Goal: Task Accomplishment & Management: Complete application form

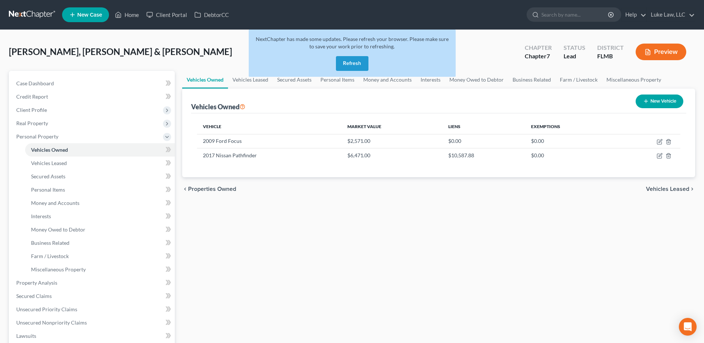
click at [356, 63] on button "Refresh" at bounding box center [352, 63] width 33 height 15
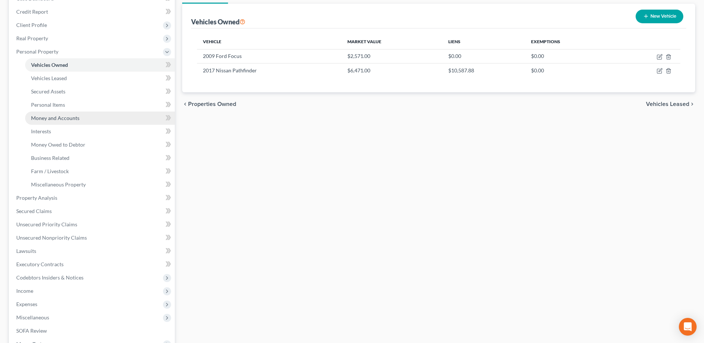
scroll to position [148, 0]
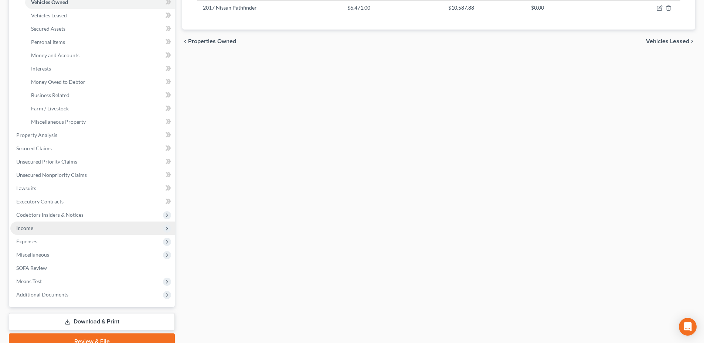
click at [44, 227] on span "Income" at bounding box center [92, 228] width 164 height 13
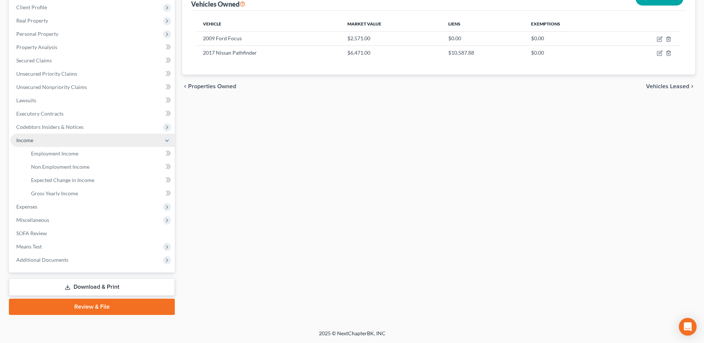
scroll to position [103, 0]
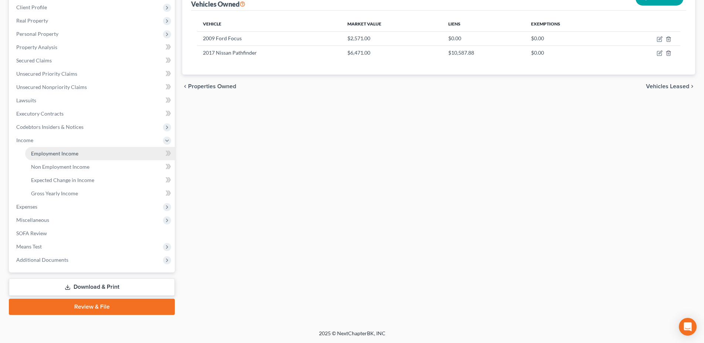
click at [49, 156] on span "Employment Income" at bounding box center [54, 153] width 47 height 6
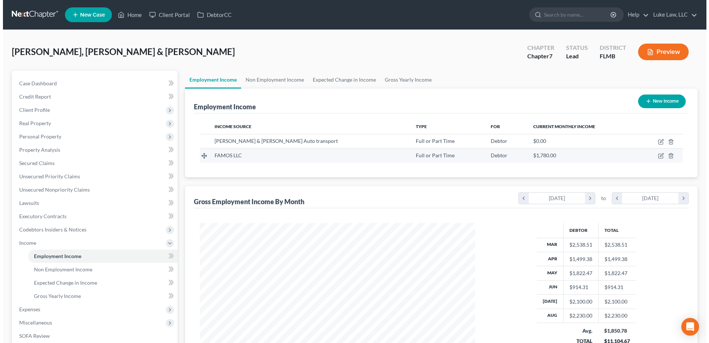
scroll to position [138, 290]
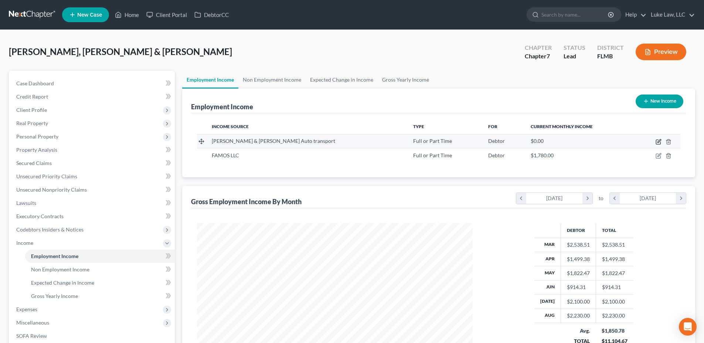
click at [658, 142] on icon "button" at bounding box center [658, 142] width 6 height 6
select select "0"
select select "4"
select select "3"
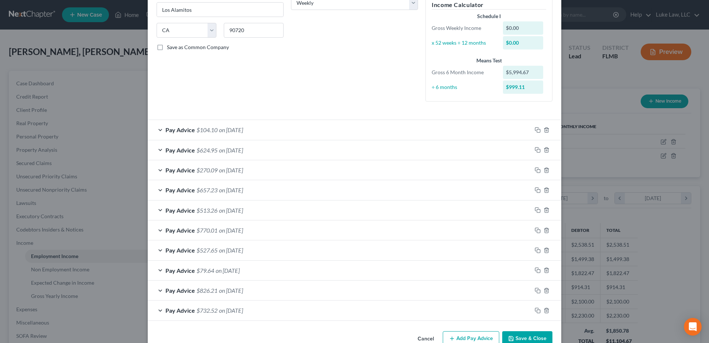
scroll to position [148, 0]
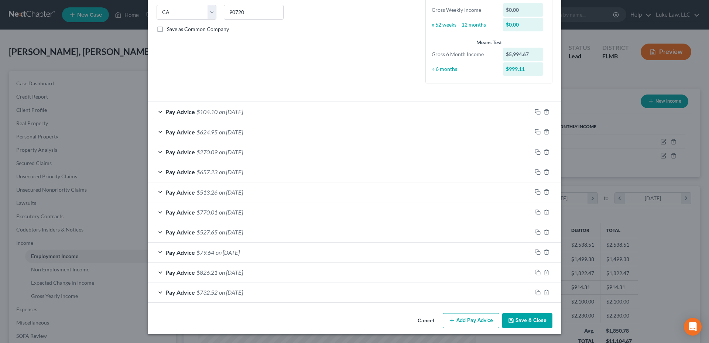
click at [468, 320] on button "Add Pay Advice" at bounding box center [471, 321] width 57 height 16
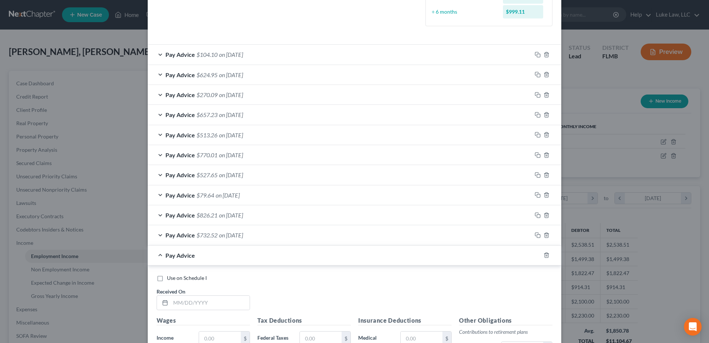
scroll to position [369, 0]
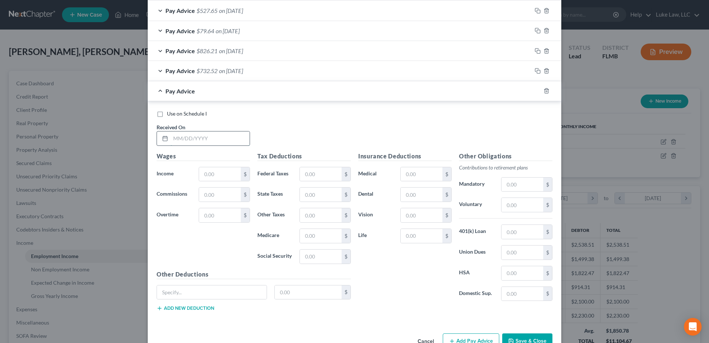
click at [182, 138] on input "text" at bounding box center [210, 138] width 79 height 14
type input "[DATE]"
click at [205, 175] on input "text" at bounding box center [220, 174] width 42 height 14
type input "910.08"
click at [305, 176] on input "text" at bounding box center [321, 174] width 42 height 14
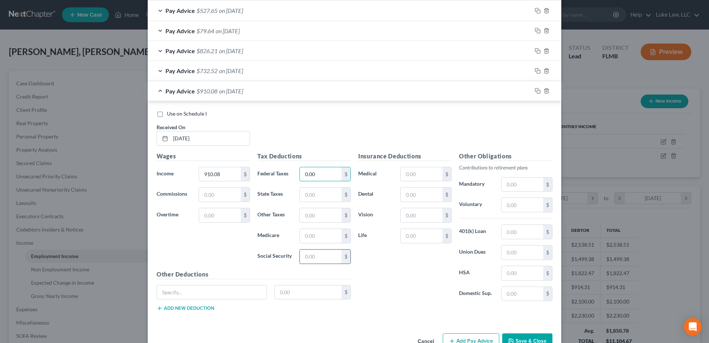
type input "0.00"
click at [307, 259] on input "text" at bounding box center [321, 257] width 42 height 14
type input "54.57"
click at [310, 236] on input "text" at bounding box center [321, 236] width 42 height 14
type input "12.76"
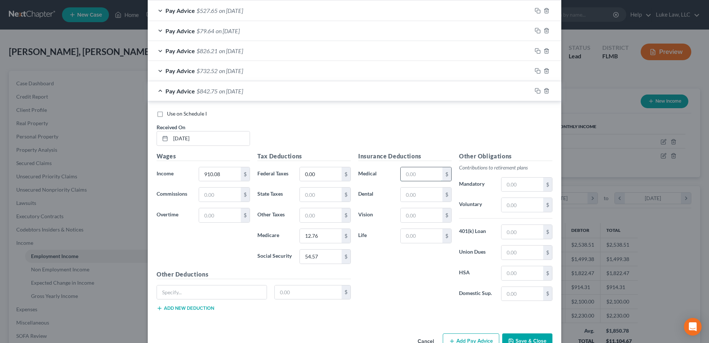
click at [406, 175] on input "text" at bounding box center [422, 174] width 42 height 14
type input "26.00"
click at [404, 214] on input "text" at bounding box center [422, 215] width 42 height 14
type input "4"
type input "1.63"
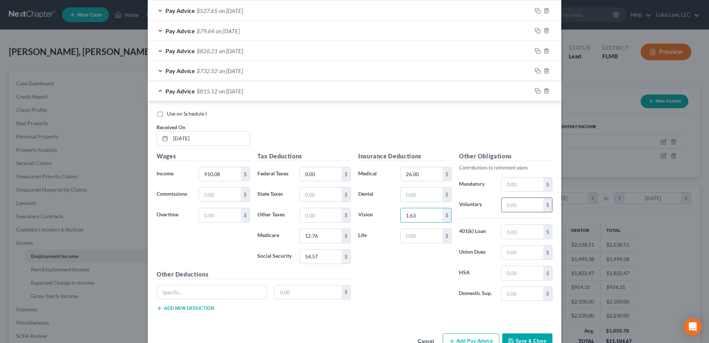
click at [519, 207] on input "text" at bounding box center [523, 205] width 42 height 14
type input "45.39"
click at [513, 293] on input "text" at bounding box center [523, 294] width 42 height 14
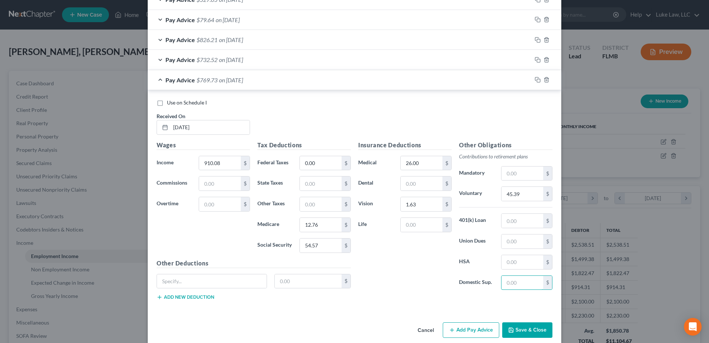
scroll to position [390, 0]
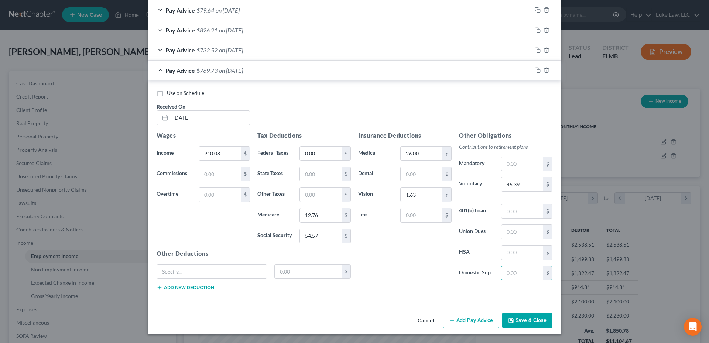
click at [476, 316] on button "Add Pay Advice" at bounding box center [471, 321] width 57 height 16
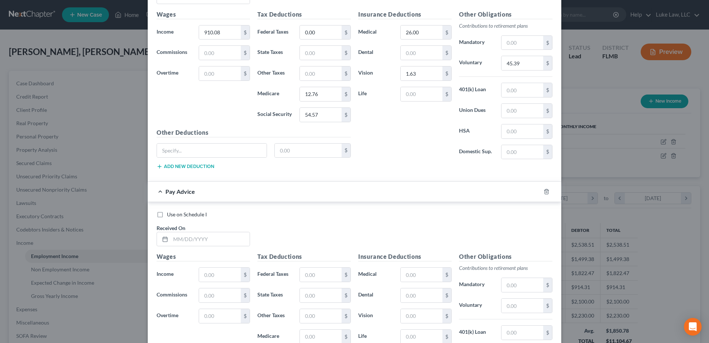
scroll to position [538, 0]
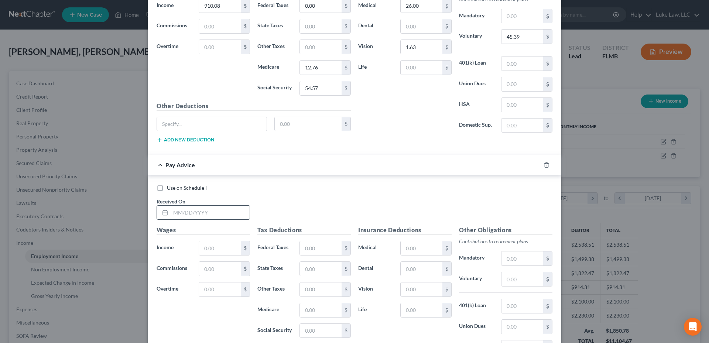
click at [171, 211] on input "text" at bounding box center [210, 213] width 79 height 14
type input "[DATE]"
click at [202, 243] on input "text" at bounding box center [220, 248] width 42 height 14
type input "505.00"
click at [302, 333] on input "text" at bounding box center [321, 331] width 42 height 14
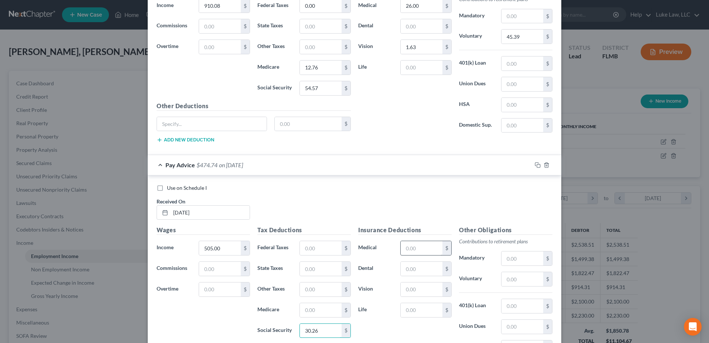
type input "30.26"
click at [408, 248] on input "text" at bounding box center [422, 248] width 42 height 14
type input "13.00"
click at [514, 278] on input "text" at bounding box center [523, 279] width 42 height 14
type input "25.13"
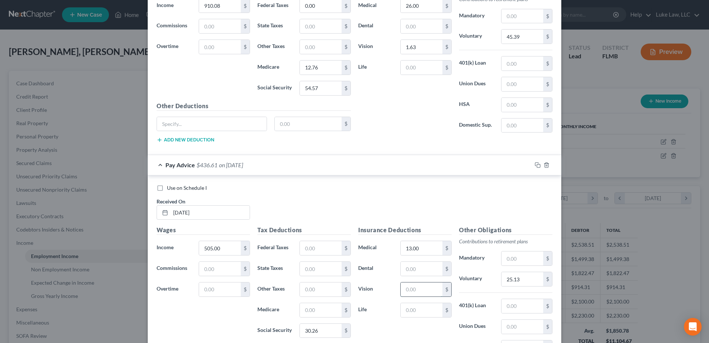
click at [403, 289] on input "text" at bounding box center [422, 290] width 42 height 14
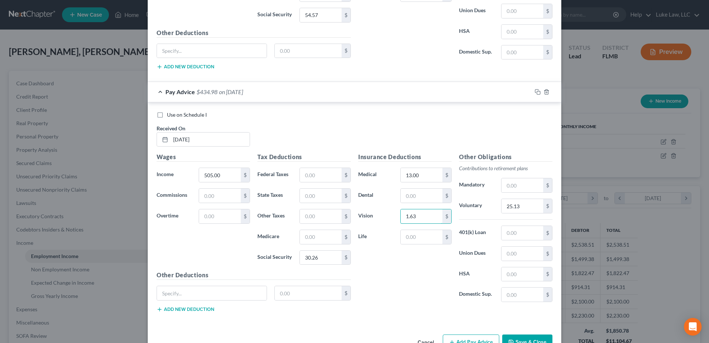
scroll to position [612, 0]
type input "1.63"
click at [505, 295] on input "text" at bounding box center [523, 294] width 42 height 14
click at [302, 235] on input "text" at bounding box center [321, 236] width 42 height 14
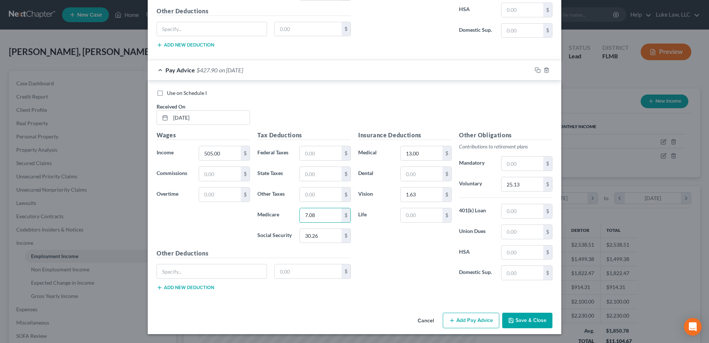
type input "7.08"
click at [469, 322] on button "Add Pay Advice" at bounding box center [471, 321] width 57 height 16
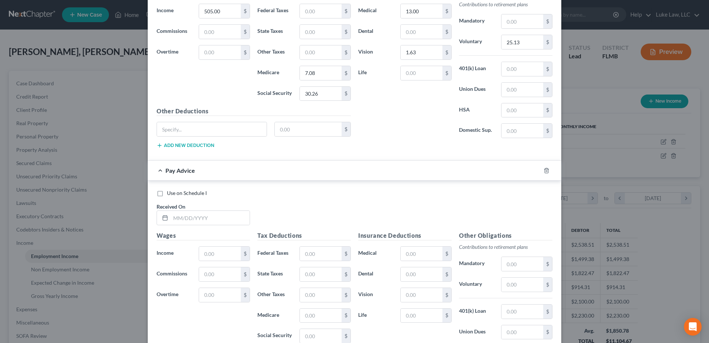
scroll to position [780, 0]
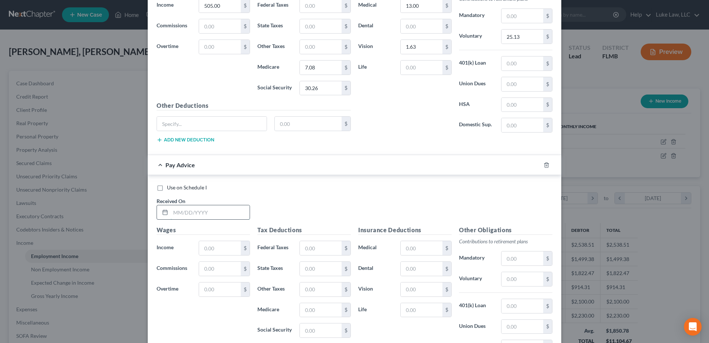
click at [201, 213] on input "text" at bounding box center [210, 212] width 79 height 14
type input "[DATE]"
click at [205, 251] on input "text" at bounding box center [220, 248] width 42 height 14
type input "835.31"
click at [311, 247] on input "text" at bounding box center [321, 248] width 42 height 14
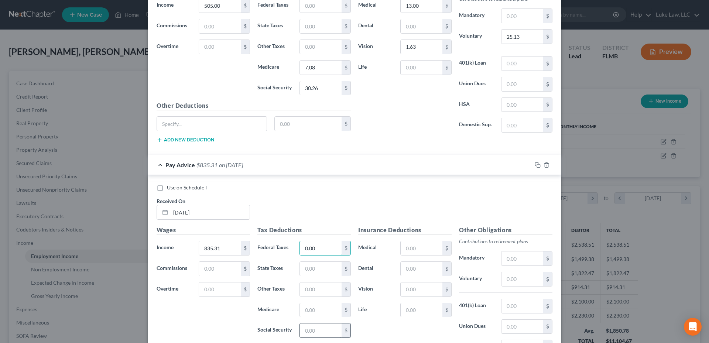
type input "0.00"
click at [304, 331] on input "text" at bounding box center [321, 331] width 42 height 14
type input "50.88"
click at [311, 301] on div "Tax Deductions Federal Taxes 0.00 $ State Taxes $ Other Taxes $ Medicare $ Soci…" at bounding box center [304, 285] width 101 height 118
click at [307, 311] on input "text" at bounding box center [321, 310] width 42 height 14
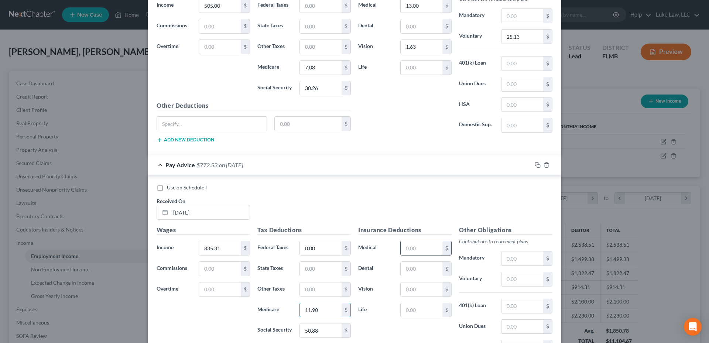
type input "11.90"
click at [411, 250] on input "text" at bounding box center [422, 248] width 42 height 14
type input "13.00"
click at [504, 279] on input "text" at bounding box center [523, 279] width 42 height 14
type input "41.77"
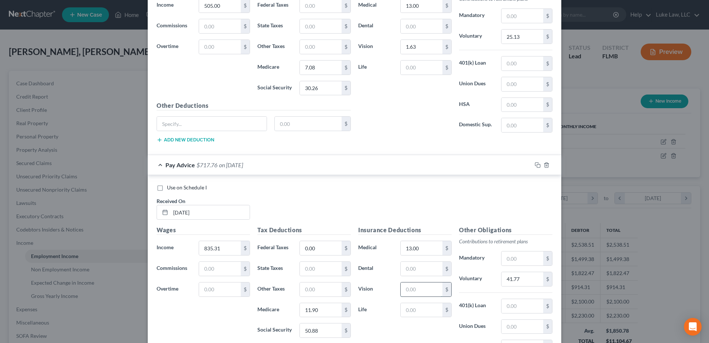
click at [409, 292] on input "text" at bounding box center [422, 290] width 42 height 14
type input "1.63"
click at [226, 248] on input "835.31" at bounding box center [220, 248] width 42 height 14
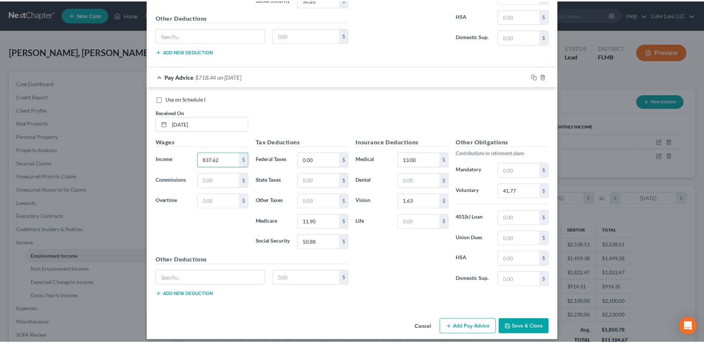
scroll to position [875, 0]
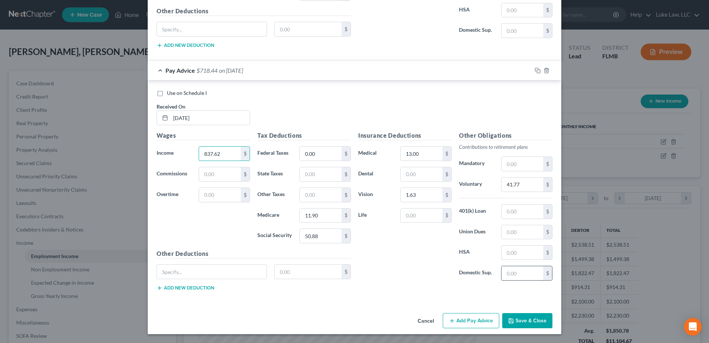
type input "837.62"
click at [504, 272] on input "text" at bounding box center [523, 273] width 42 height 14
click at [526, 315] on button "Save & Close" at bounding box center [527, 321] width 50 height 16
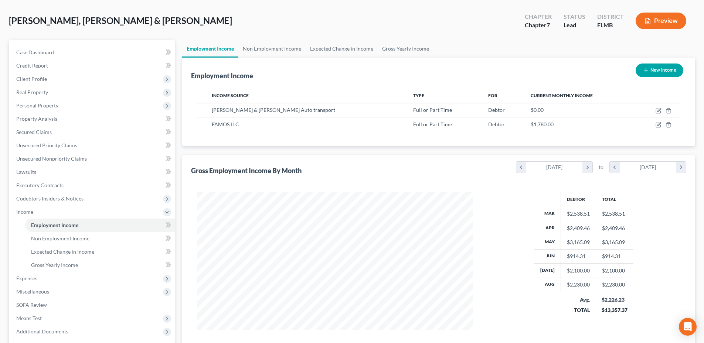
scroll to position [29, 0]
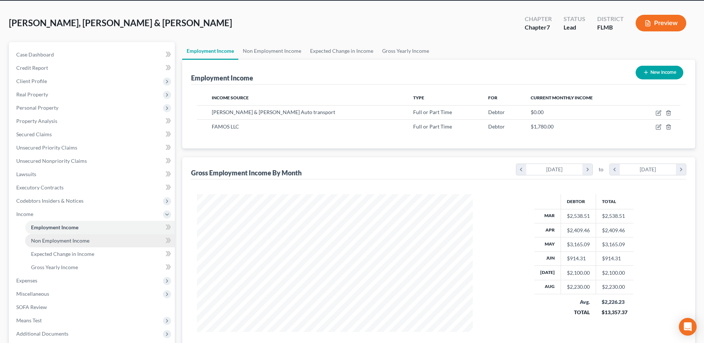
click at [48, 242] on span "Non Employment Income" at bounding box center [60, 240] width 58 height 6
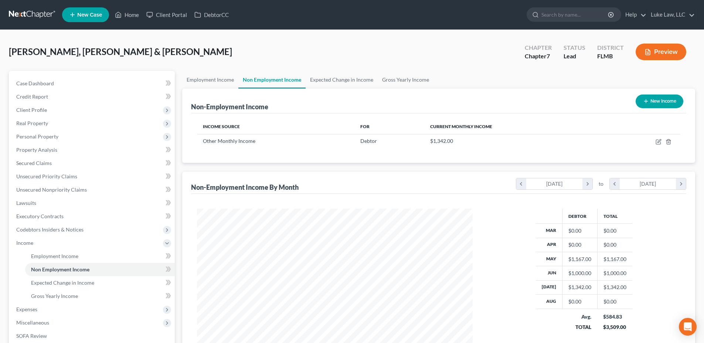
scroll to position [138, 290]
click at [74, 254] on span "Employment Income" at bounding box center [54, 256] width 47 height 6
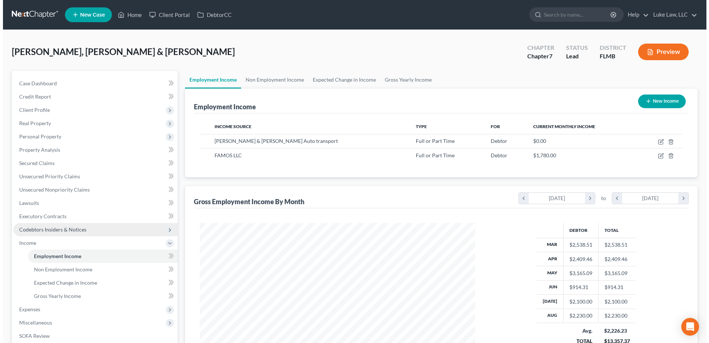
scroll to position [138, 290]
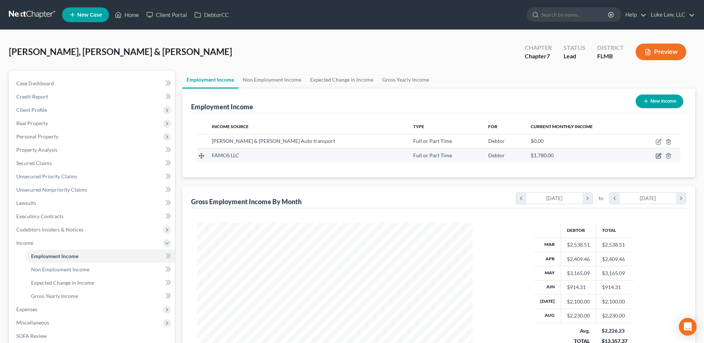
click at [659, 155] on icon "button" at bounding box center [658, 156] width 6 height 6
select select "0"
select select "9"
select select "1"
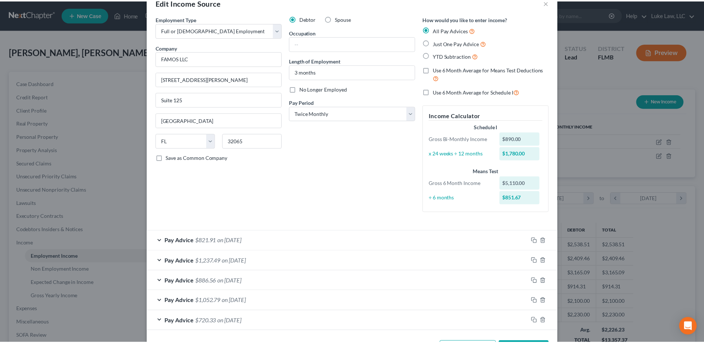
scroll to position [47, 0]
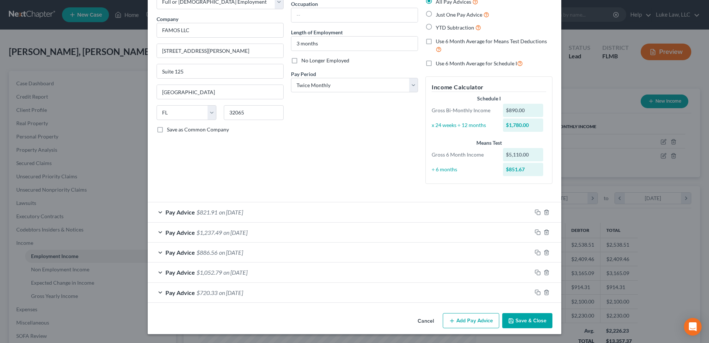
click at [520, 320] on button "Save & Close" at bounding box center [527, 321] width 50 height 16
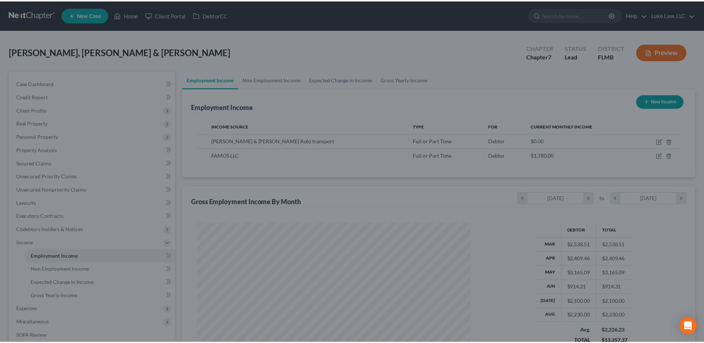
scroll to position [369188, 369036]
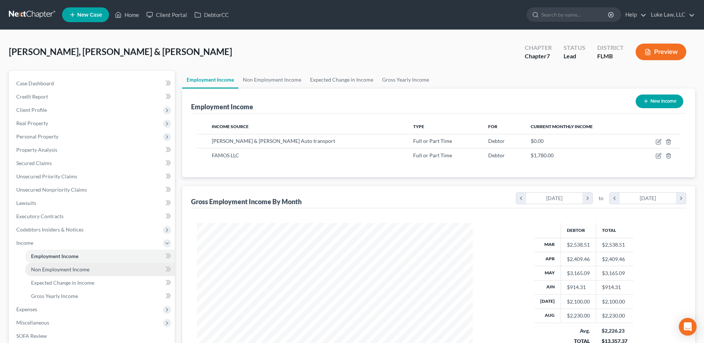
click at [83, 270] on span "Non Employment Income" at bounding box center [60, 269] width 58 height 6
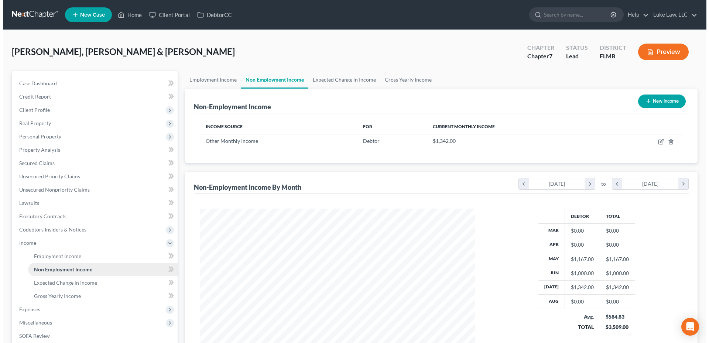
scroll to position [138, 290]
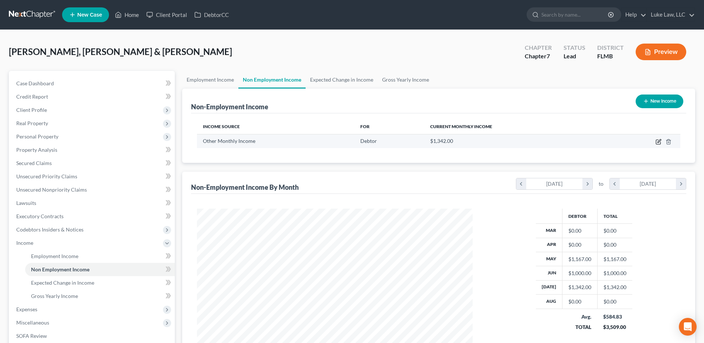
click at [656, 141] on icon "button" at bounding box center [658, 142] width 4 height 4
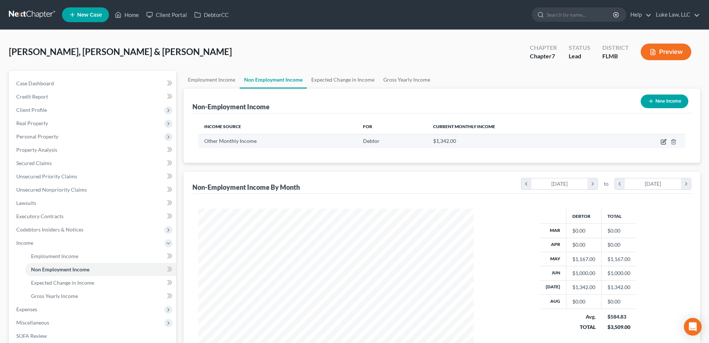
select select "13"
select select "0"
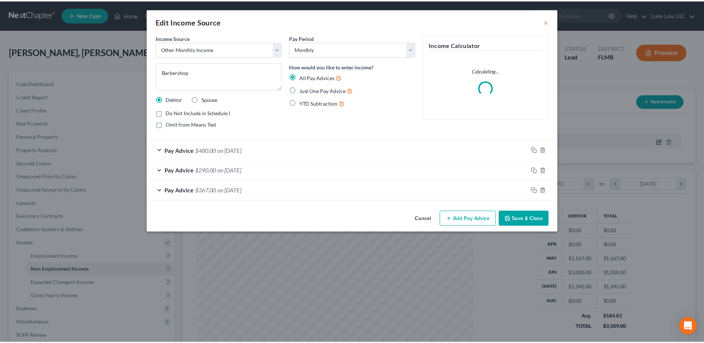
scroll to position [139, 293]
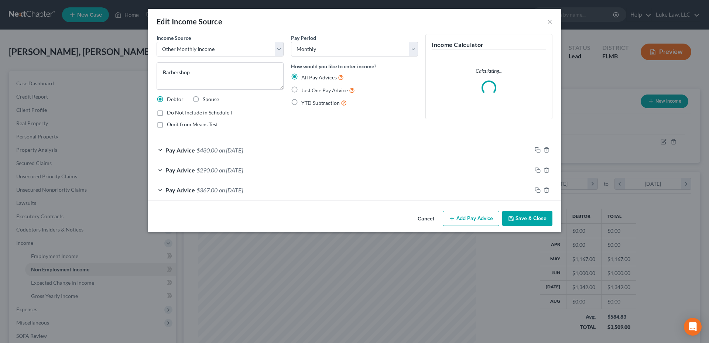
click at [478, 216] on button "Add Pay Advice" at bounding box center [471, 219] width 57 height 16
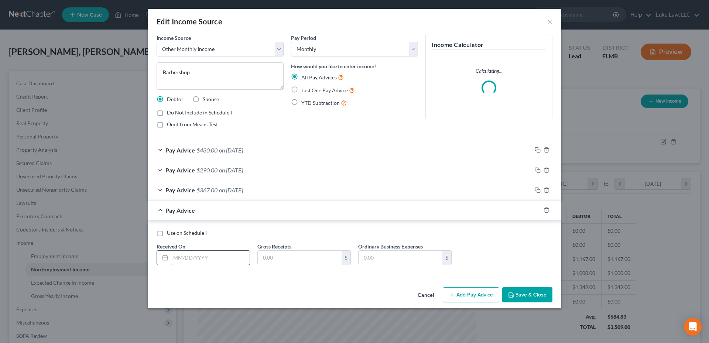
click at [199, 258] on input "text" at bounding box center [210, 258] width 79 height 14
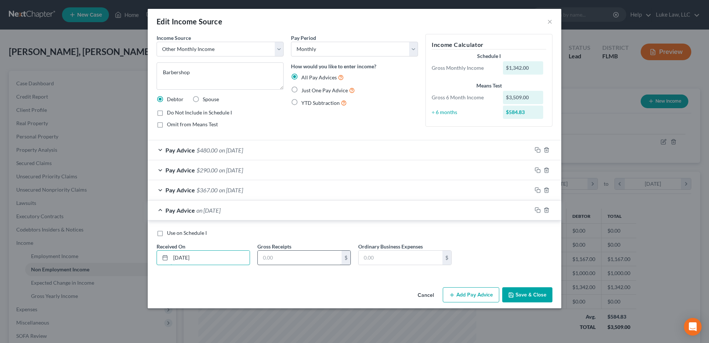
type input "[DATE]"
click at [302, 260] on input "text" at bounding box center [300, 258] width 84 height 14
type input "3,600.00"
click at [375, 258] on input "text" at bounding box center [401, 258] width 84 height 14
type input "1,800.00"
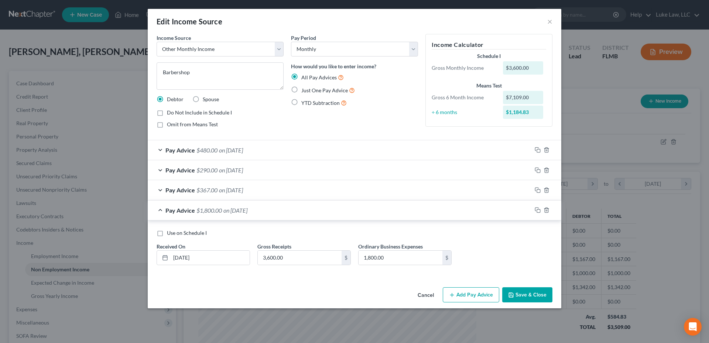
click at [542, 296] on button "Save & Close" at bounding box center [527, 295] width 50 height 16
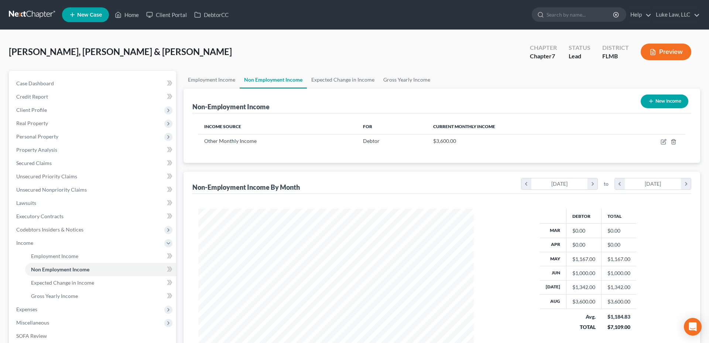
scroll to position [369188, 369036]
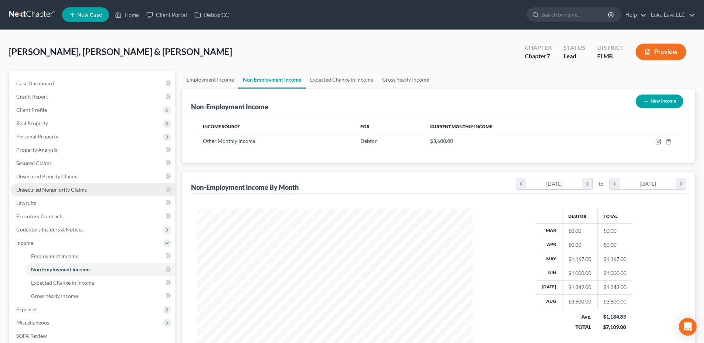
click at [55, 191] on span "Unsecured Nonpriority Claims" at bounding box center [51, 190] width 71 height 6
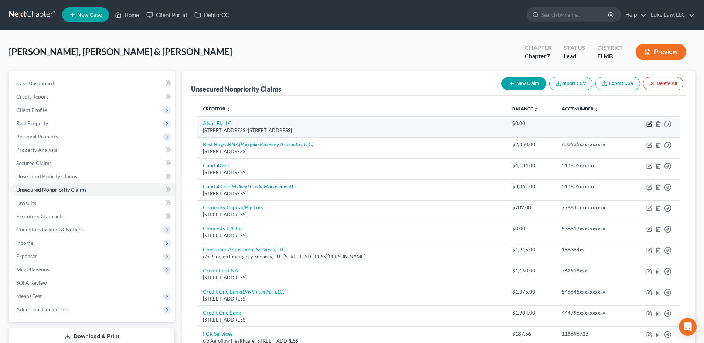
click at [649, 124] on icon "button" at bounding box center [649, 124] width 6 height 6
select select "28"
select select "14"
select select "2"
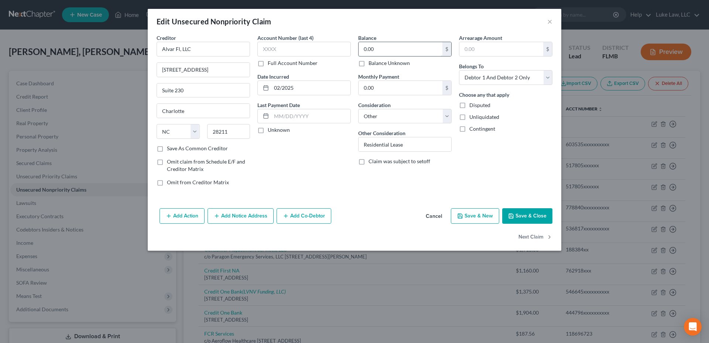
click at [362, 49] on input "0.00" at bounding box center [401, 49] width 84 height 14
type input "2,600.00"
click at [270, 49] on input "text" at bounding box center [303, 49] width 93 height 15
click at [262, 219] on button "Add Notice Address" at bounding box center [241, 216] width 66 height 16
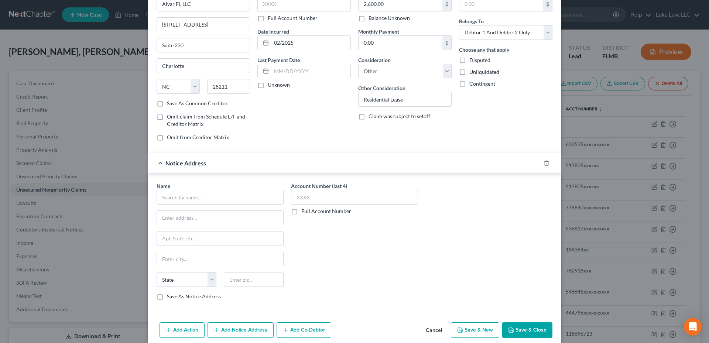
scroll to position [74, 0]
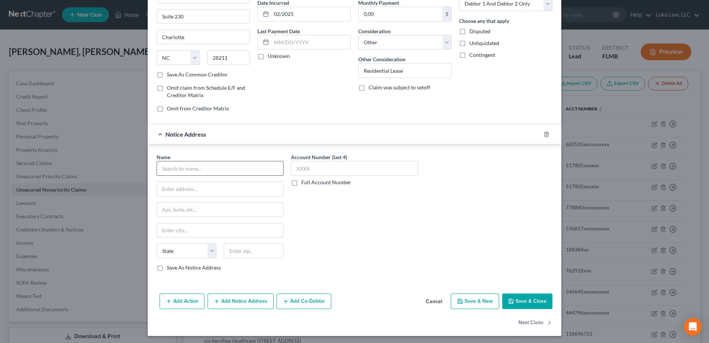
click at [208, 294] on button "Add Notice Address" at bounding box center [241, 302] width 66 height 16
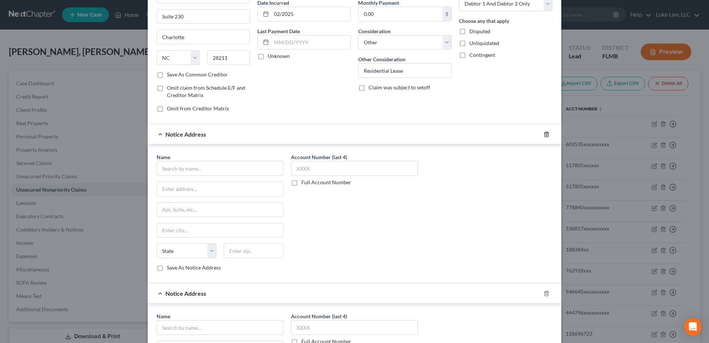
click at [547, 134] on line "button" at bounding box center [547, 134] width 0 height 1
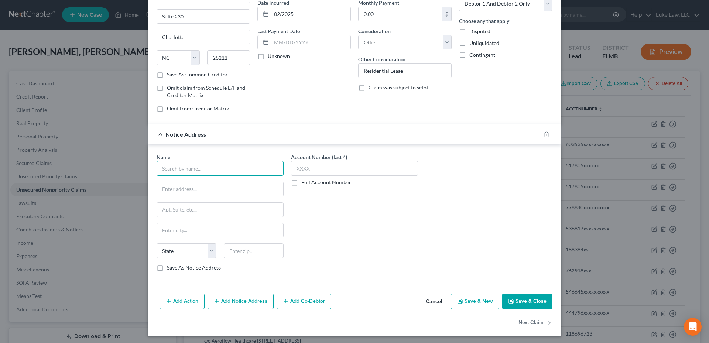
click at [201, 170] on input "text" at bounding box center [220, 168] width 127 height 15
type input "Bridge Homes"
click at [189, 190] on input "text" at bounding box center [220, 189] width 126 height 14
paste input "[STREET_ADDRESS][PERSON_NAME]"
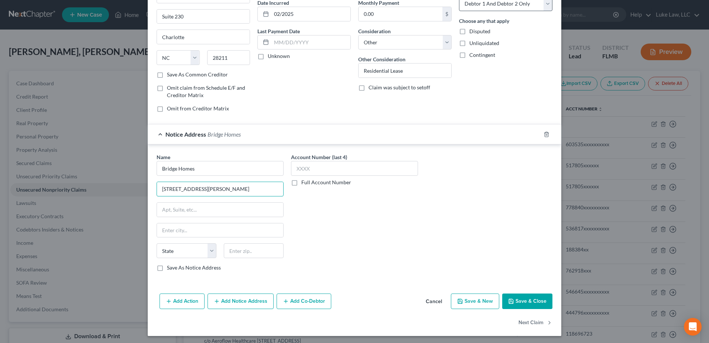
type input "[STREET_ADDRESS][PERSON_NAME]"
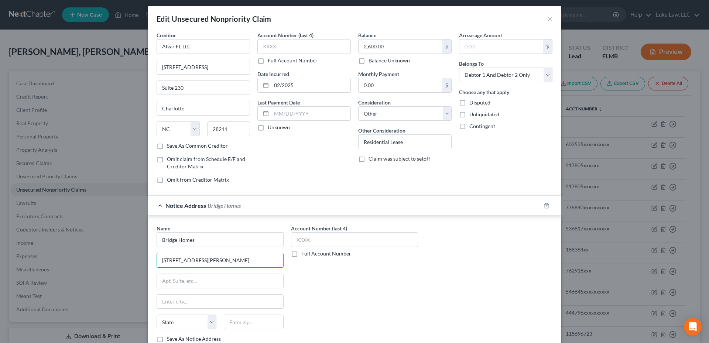
scroll to position [0, 0]
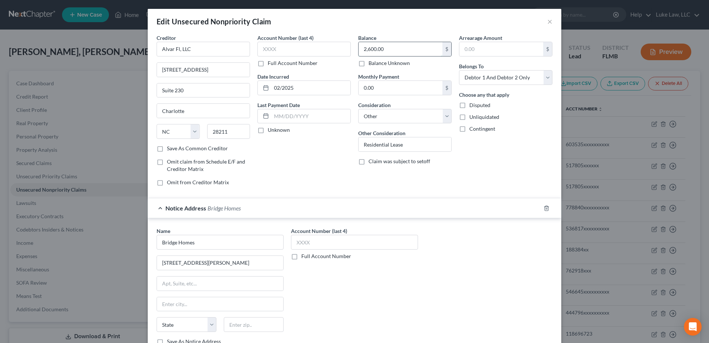
click at [374, 49] on input "2,600.00" at bounding box center [401, 49] width 84 height 14
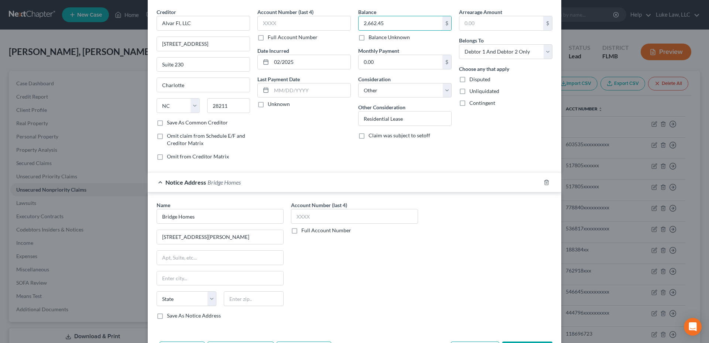
scroll to position [76, 0]
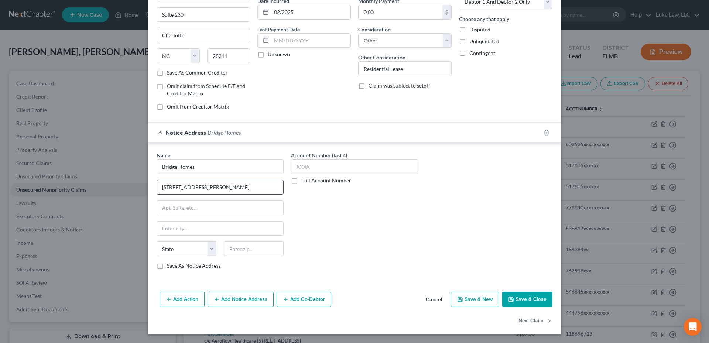
type input "2,662.45"
click at [211, 188] on input "[STREET_ADDRESS][PERSON_NAME]" at bounding box center [220, 187] width 126 height 14
type input "[STREET_ADDRESS][PERSON_NAME]"
click at [170, 225] on input "text" at bounding box center [220, 229] width 126 height 14
type input "[GEOGRAPHIC_DATA]"
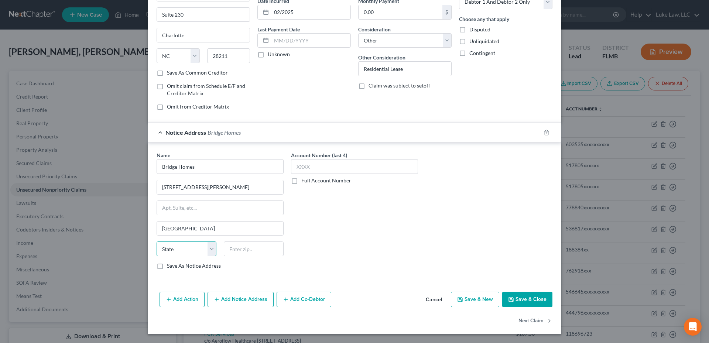
click at [166, 253] on select "State [US_STATE] AK AR AZ CA CO CT DE DC [GEOGRAPHIC_DATA] [GEOGRAPHIC_DATA] GU…" at bounding box center [187, 249] width 60 height 15
select select "9"
click at [157, 242] on select "State [US_STATE] AK AR AZ CA CO CT DE DC [GEOGRAPHIC_DATA] [GEOGRAPHIC_DATA] GU…" at bounding box center [187, 249] width 60 height 15
click at [229, 244] on input "text" at bounding box center [254, 249] width 60 height 15
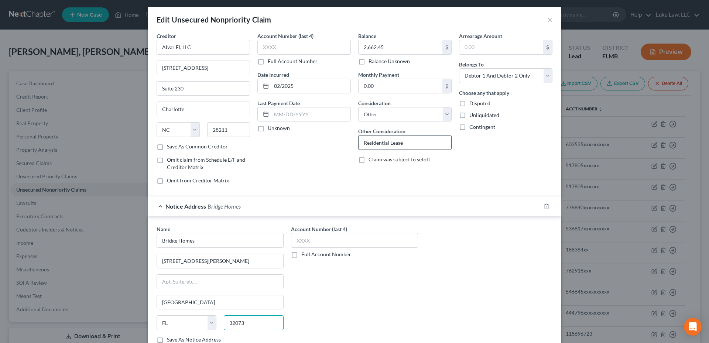
scroll to position [0, 0]
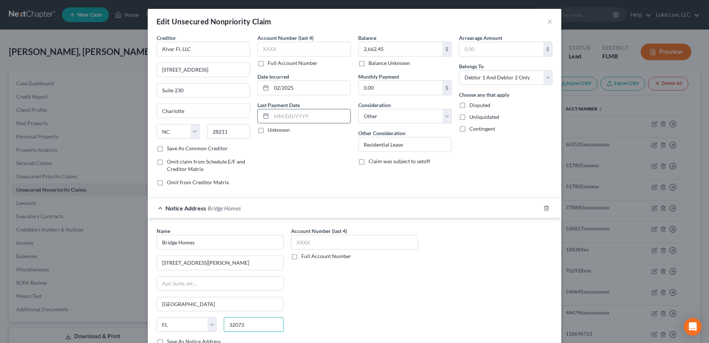
type input "32073"
click at [271, 116] on input "text" at bounding box center [310, 116] width 79 height 14
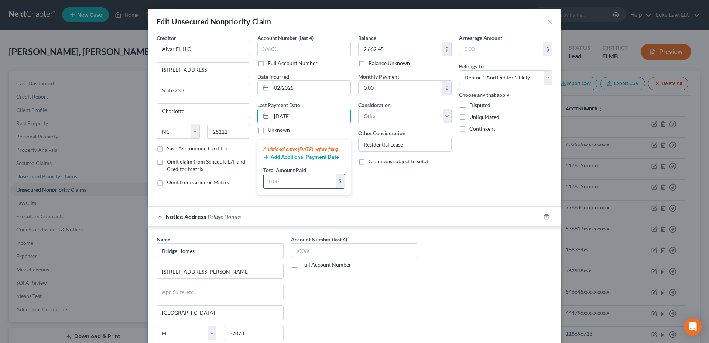
type input "[DATE]"
click at [297, 187] on input "text" at bounding box center [300, 181] width 72 height 14
type input "2,364.73"
click at [268, 65] on label "Full Account Number" at bounding box center [293, 62] width 50 height 7
click at [271, 64] on input "Full Account Number" at bounding box center [273, 61] width 5 height 5
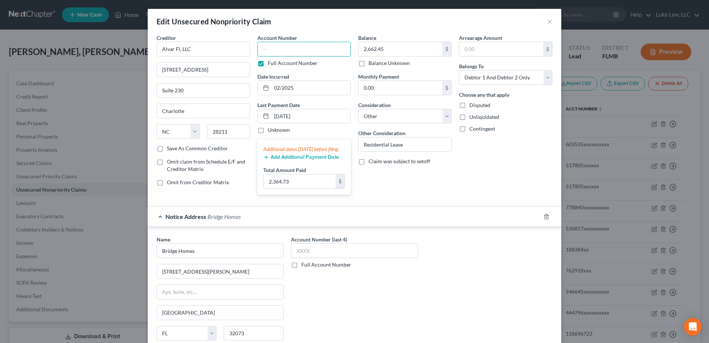
click at [268, 51] on input "text" at bounding box center [303, 49] width 93 height 15
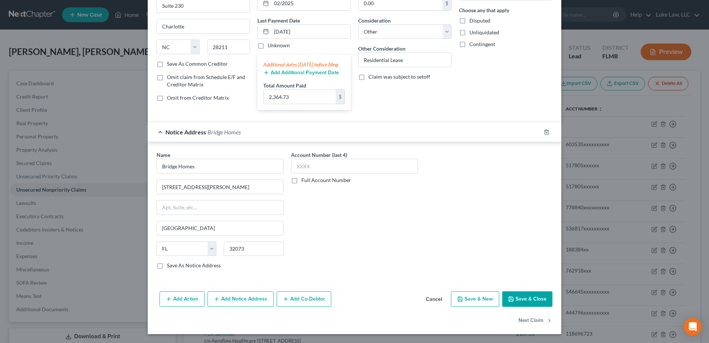
scroll to position [92, 0]
type input "unknown"
click at [518, 297] on button "Save & Close" at bounding box center [527, 299] width 50 height 16
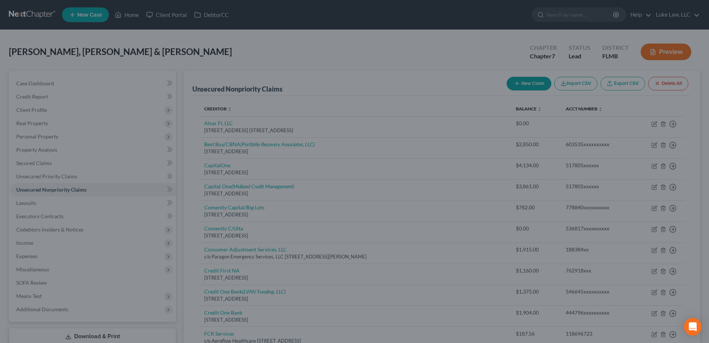
type input "0"
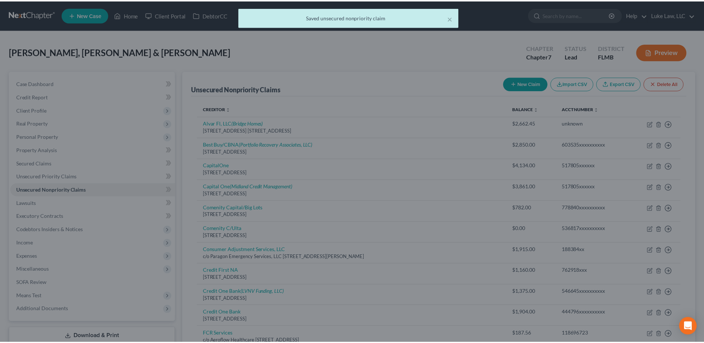
scroll to position [0, 0]
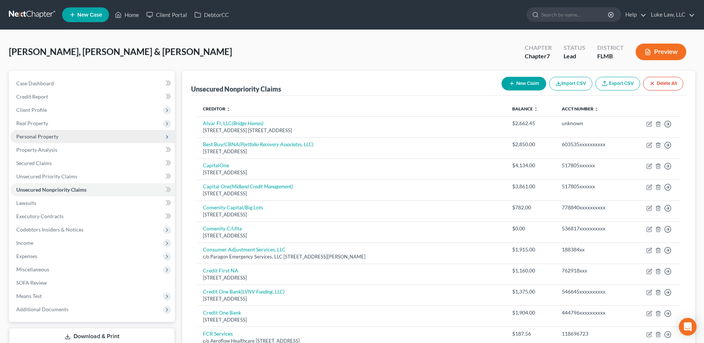
click at [55, 137] on span "Personal Property" at bounding box center [37, 136] width 42 height 6
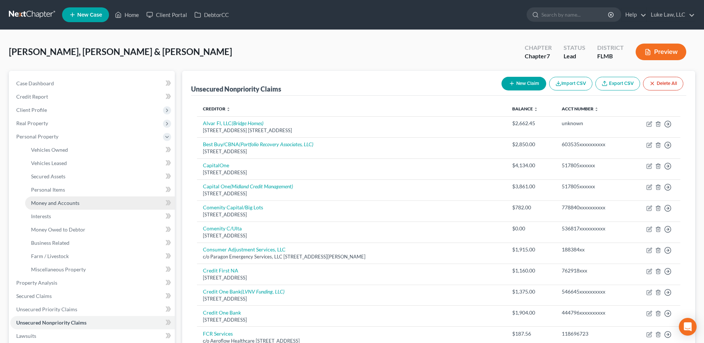
click at [86, 203] on link "Money and Accounts" at bounding box center [100, 202] width 150 height 13
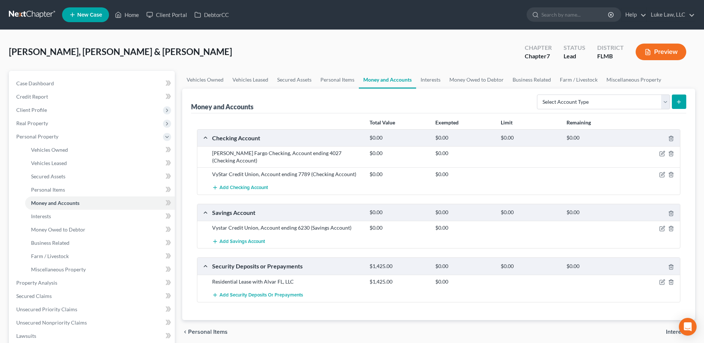
click at [364, 47] on div "[PERSON_NAME], [PERSON_NAME] & [PERSON_NAME] Upgraded Chapter Chapter 7 Status …" at bounding box center [352, 55] width 686 height 32
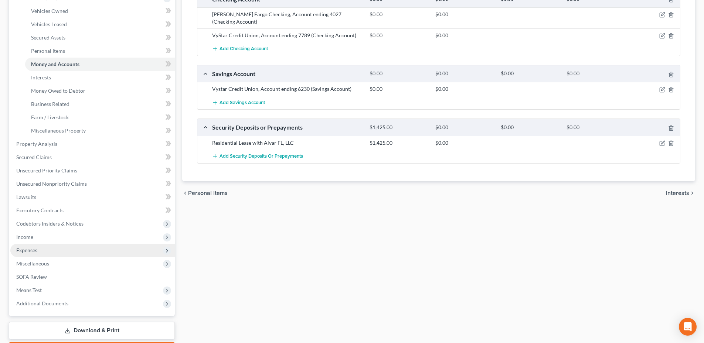
scroll to position [182, 0]
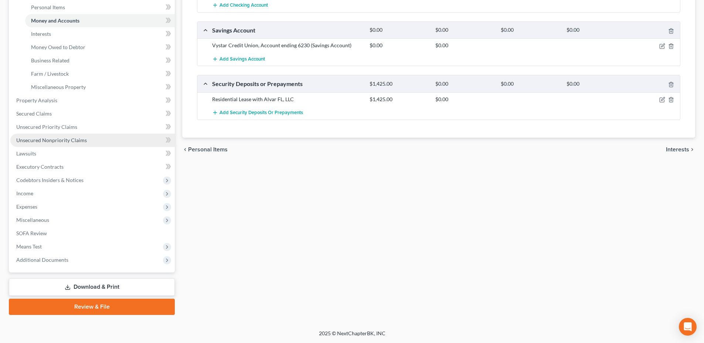
click at [62, 142] on span "Unsecured Nonpriority Claims" at bounding box center [51, 140] width 71 height 6
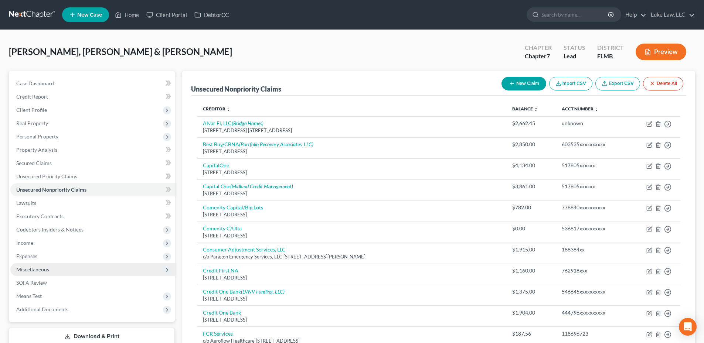
click at [55, 270] on span "Miscellaneous" at bounding box center [92, 269] width 164 height 13
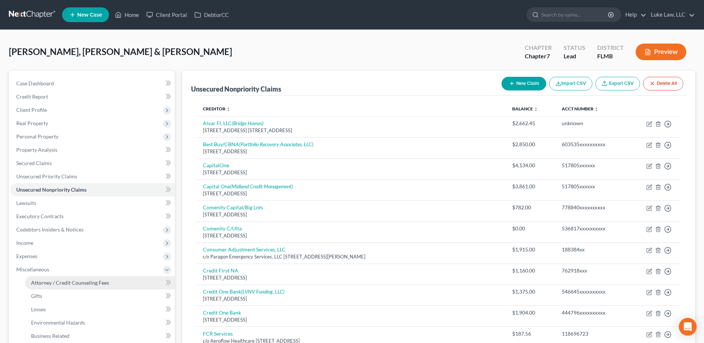
click at [68, 285] on span "Attorney / Credit Counseling Fees" at bounding box center [70, 283] width 78 height 6
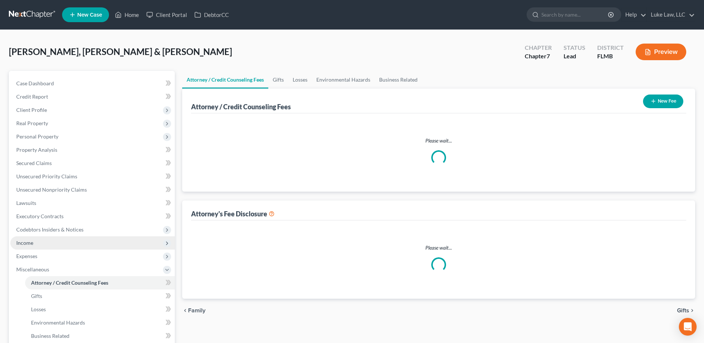
select select "0"
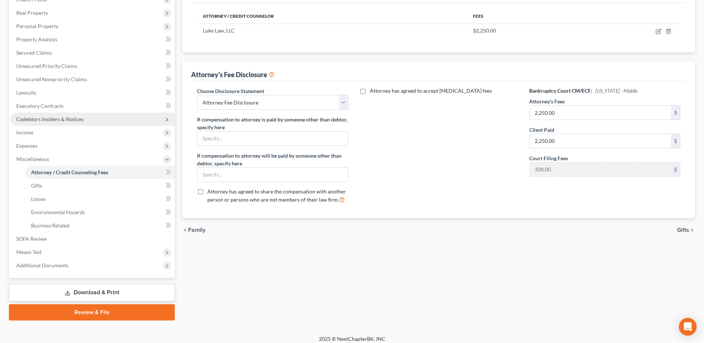
scroll to position [111, 0]
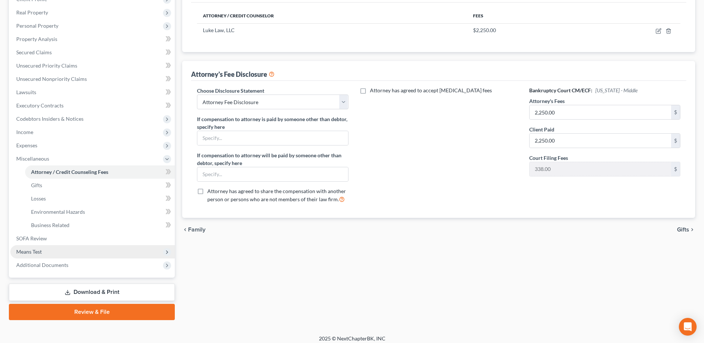
click at [48, 253] on span "Means Test" at bounding box center [92, 251] width 164 height 13
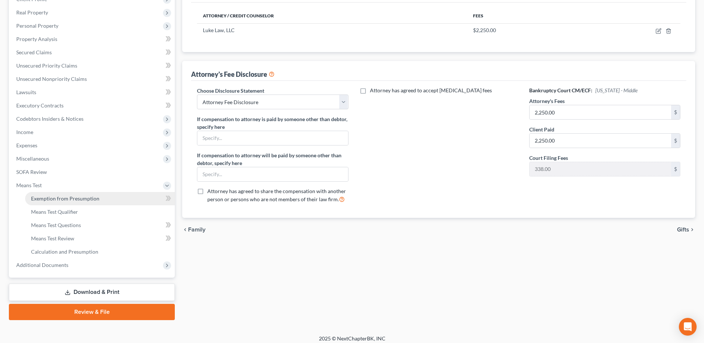
click at [83, 198] on span "Exemption from Presumption" at bounding box center [65, 198] width 68 height 6
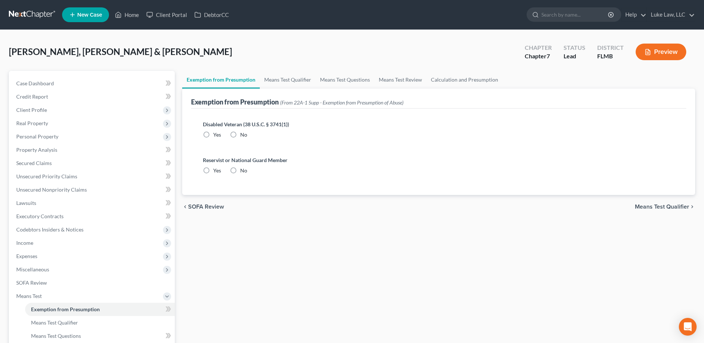
click at [240, 134] on label "No" at bounding box center [243, 134] width 7 height 7
click at [243, 134] on input "No" at bounding box center [245, 133] width 5 height 5
radio input "true"
click at [240, 169] on label "No" at bounding box center [243, 170] width 7 height 7
click at [243, 169] on input "No" at bounding box center [245, 169] width 5 height 5
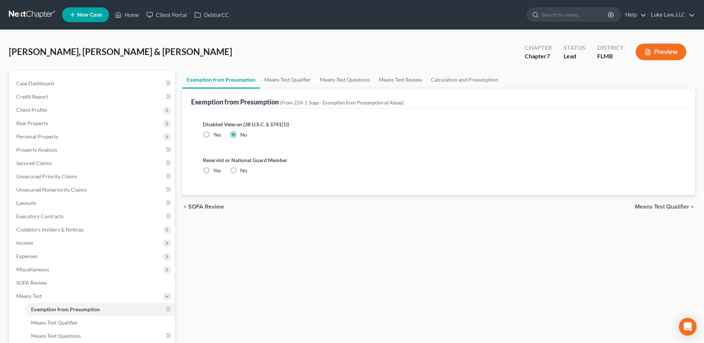
radio input "true"
click at [278, 77] on link "Means Test Qualifier" at bounding box center [288, 80] width 56 height 18
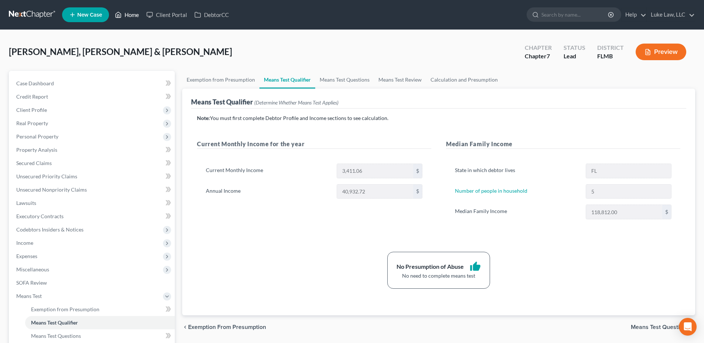
click at [131, 16] on link "Home" at bounding box center [126, 14] width 31 height 13
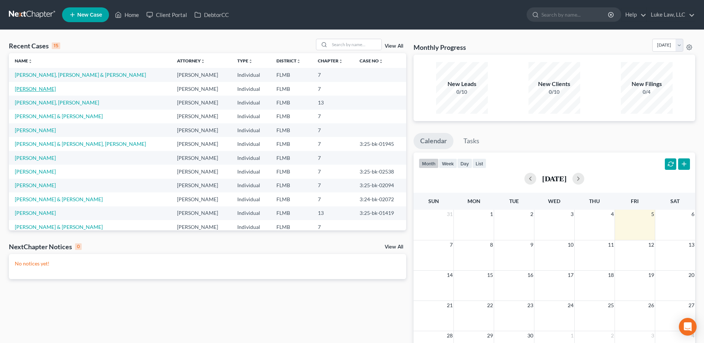
click at [43, 90] on link "[PERSON_NAME]" at bounding box center [35, 89] width 41 height 6
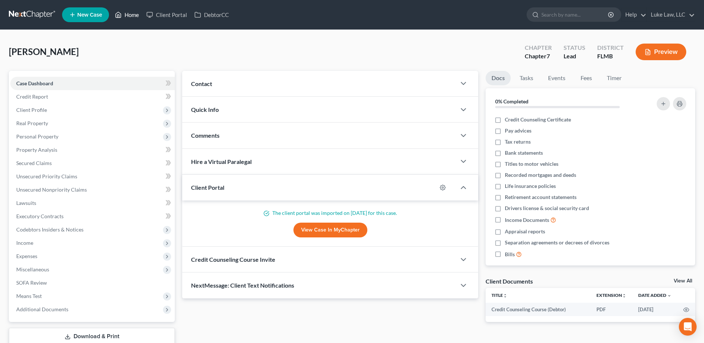
click at [131, 13] on link "Home" at bounding box center [126, 14] width 31 height 13
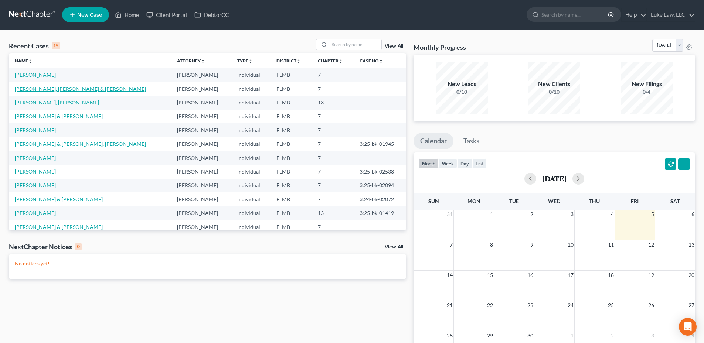
click at [82, 89] on link "[PERSON_NAME], [PERSON_NAME] & [PERSON_NAME]" at bounding box center [80, 89] width 131 height 6
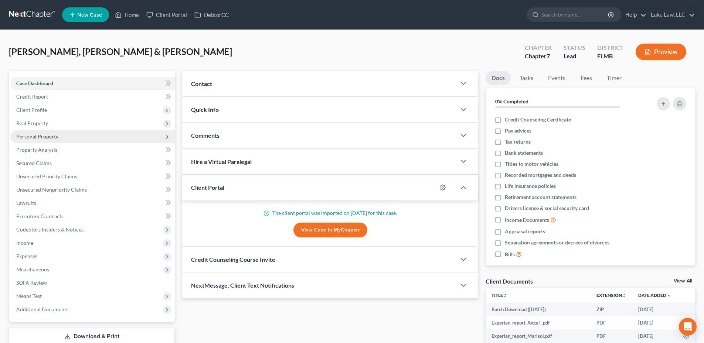
click at [49, 138] on span "Personal Property" at bounding box center [37, 136] width 42 height 6
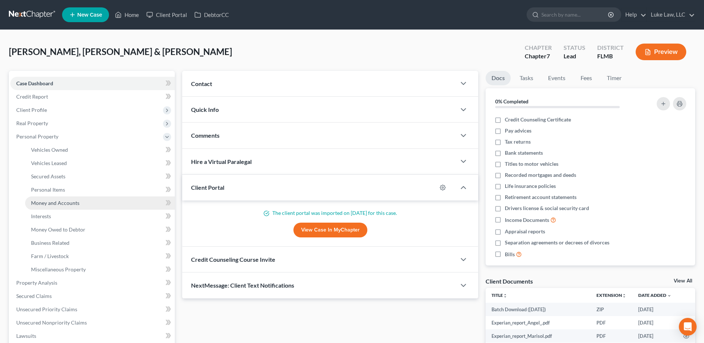
click at [55, 202] on span "Money and Accounts" at bounding box center [55, 203] width 48 height 6
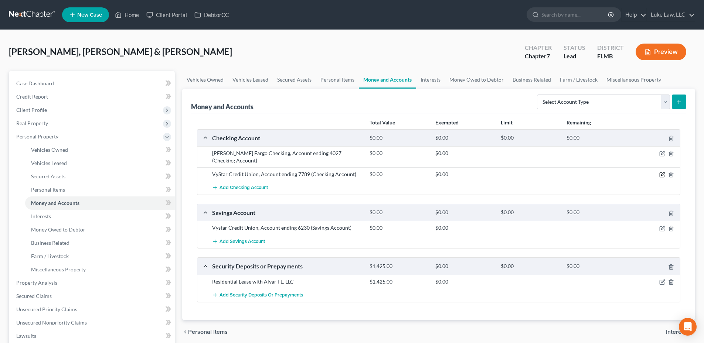
click at [660, 172] on icon "button" at bounding box center [662, 175] width 6 height 6
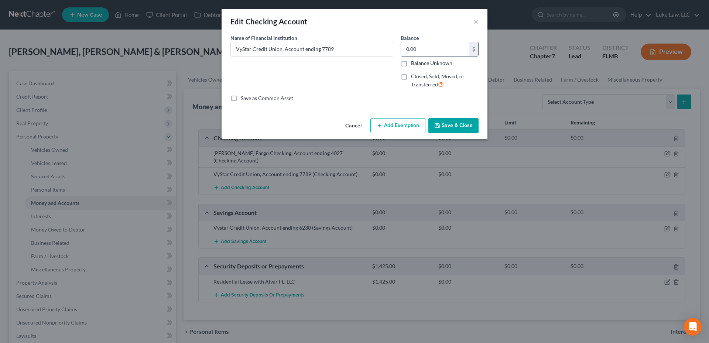
click at [406, 48] on input "0.00" at bounding box center [435, 49] width 68 height 14
type input "12.13"
click at [448, 126] on button "Save & Close" at bounding box center [453, 126] width 50 height 16
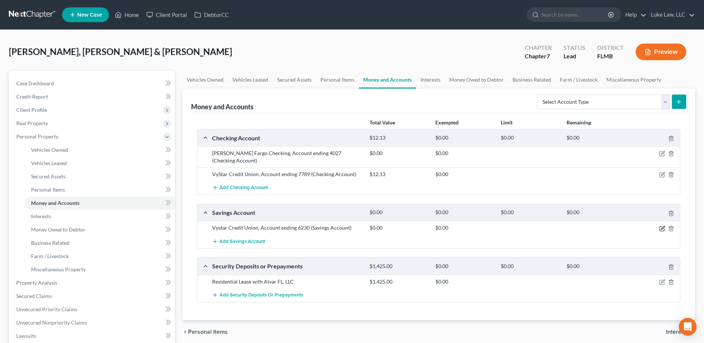
click at [661, 226] on icon "button" at bounding box center [662, 229] width 6 height 6
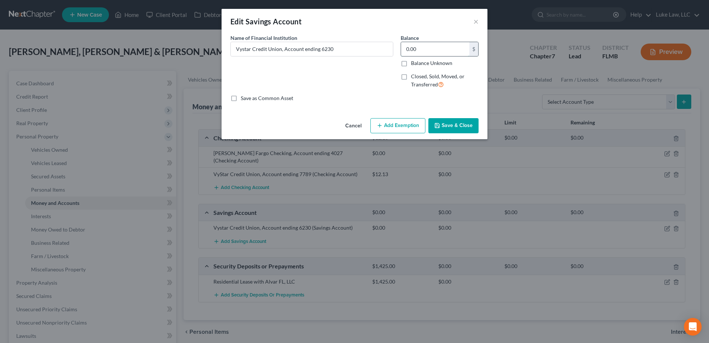
click at [406, 48] on input "0.00" at bounding box center [435, 49] width 68 height 14
type input "0.00"
click at [461, 127] on button "Save & Close" at bounding box center [453, 126] width 50 height 16
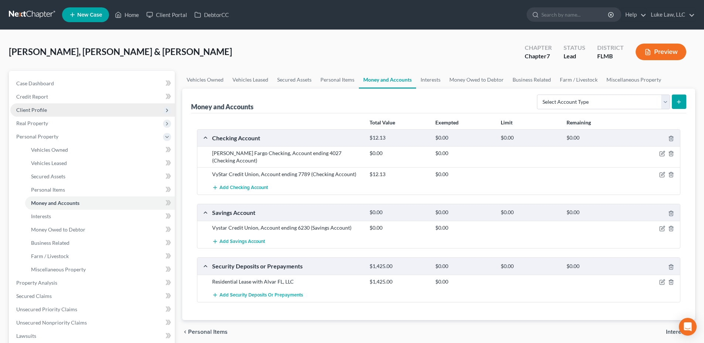
click at [48, 111] on span "Client Profile" at bounding box center [92, 109] width 164 height 13
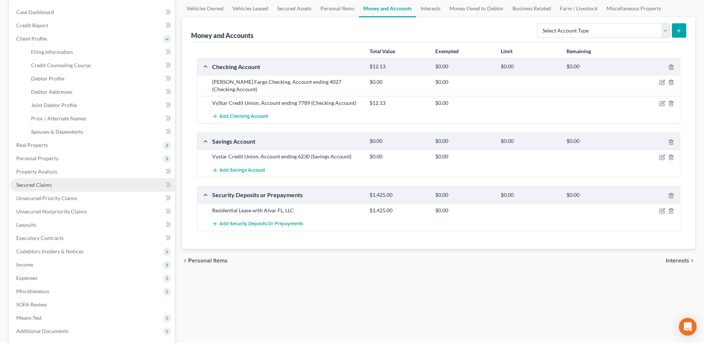
scroll to position [74, 0]
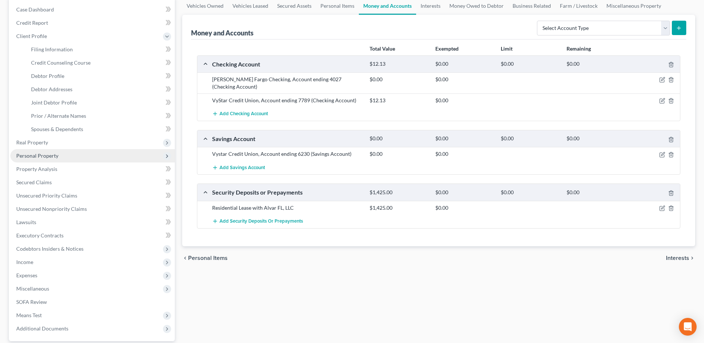
click at [49, 156] on span "Personal Property" at bounding box center [37, 156] width 42 height 6
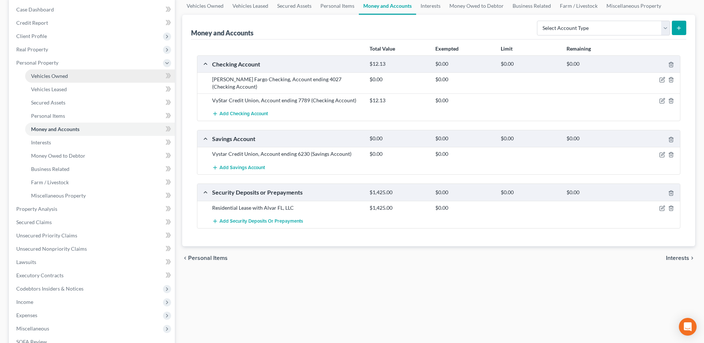
click at [59, 76] on span "Vehicles Owned" at bounding box center [49, 76] width 37 height 6
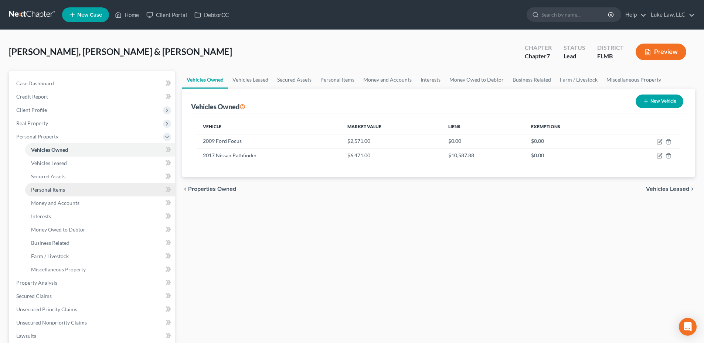
click at [67, 189] on link "Personal Items" at bounding box center [100, 189] width 150 height 13
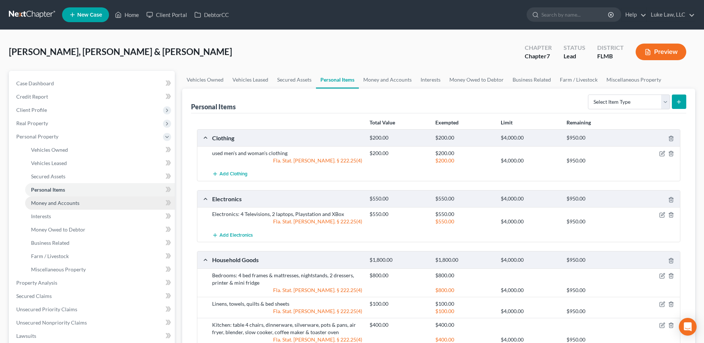
click at [74, 203] on span "Money and Accounts" at bounding box center [55, 203] width 48 height 6
